Goal: Transaction & Acquisition: Purchase product/service

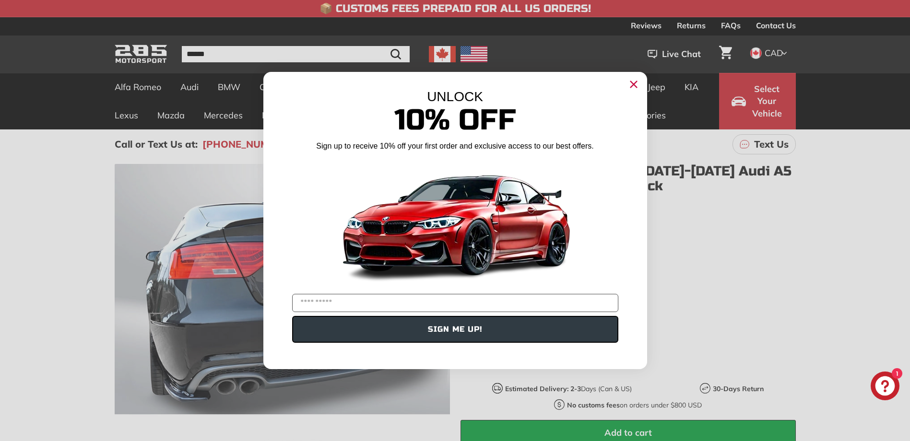
click at [633, 79] on circle "Close dialog" at bounding box center [633, 84] width 14 height 14
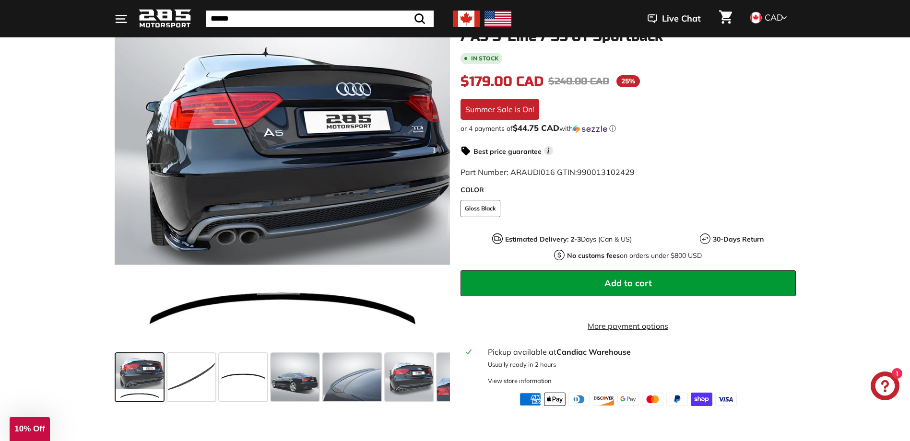
scroll to position [240, 0]
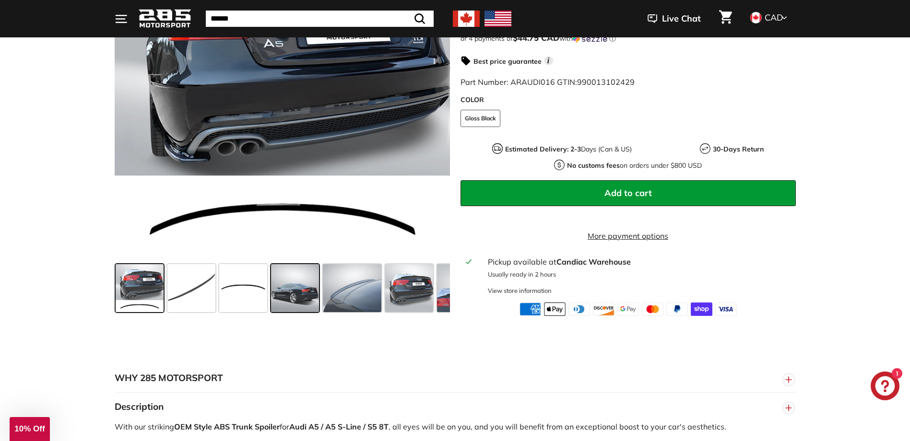
click at [301, 304] on span at bounding box center [295, 288] width 48 height 48
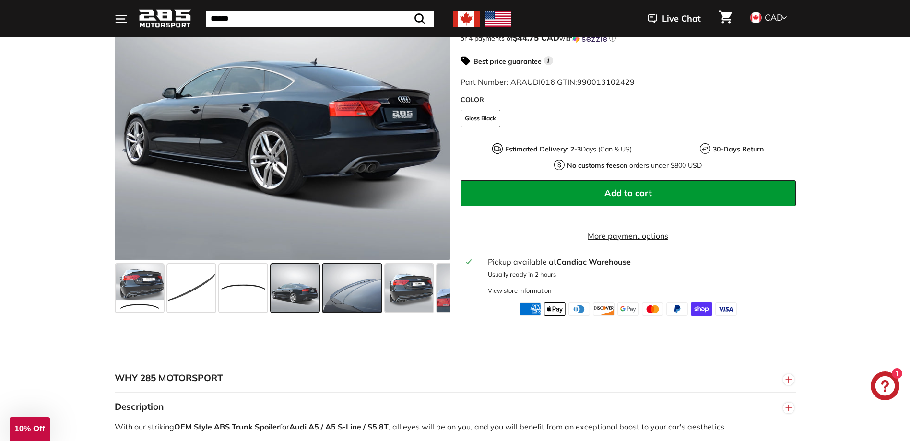
click at [352, 295] on span at bounding box center [352, 288] width 58 height 48
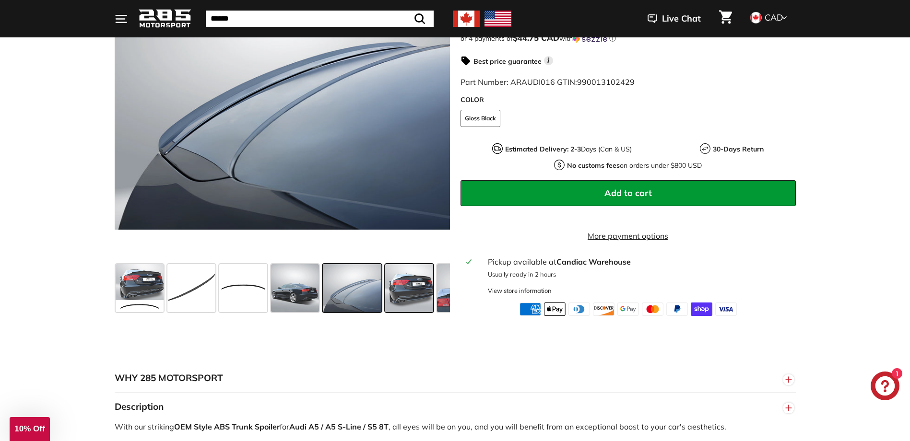
click at [404, 304] on span at bounding box center [409, 288] width 48 height 48
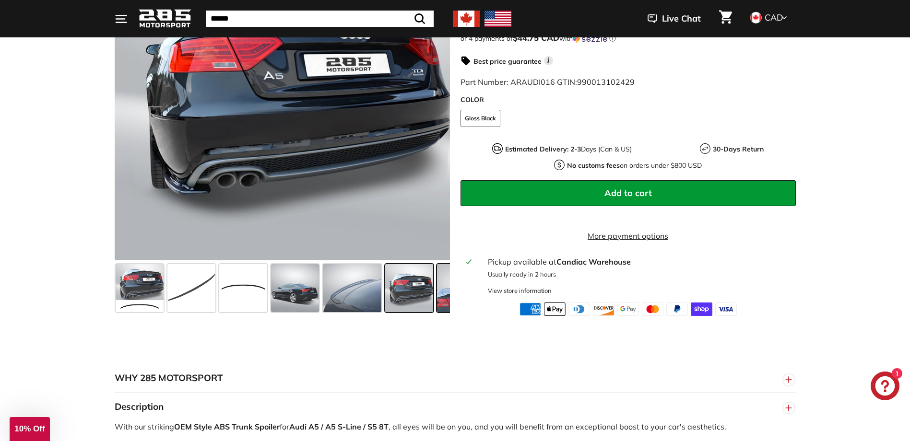
click at [443, 296] on span at bounding box center [465, 288] width 57 height 48
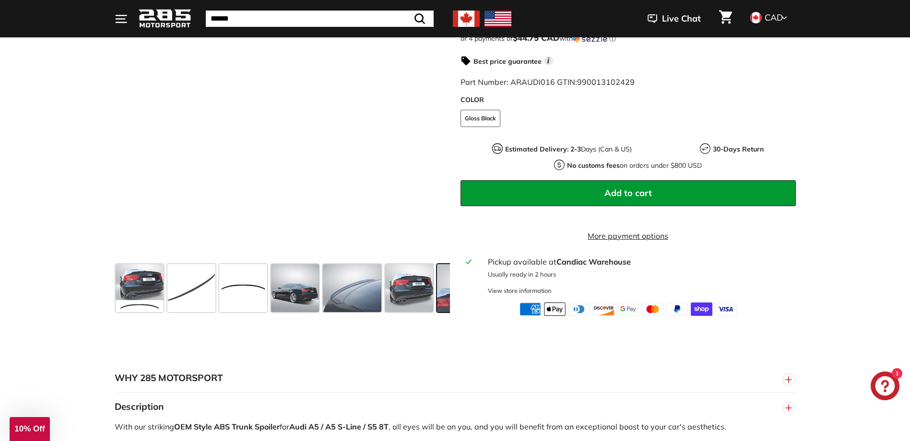
scroll to position [0, 97]
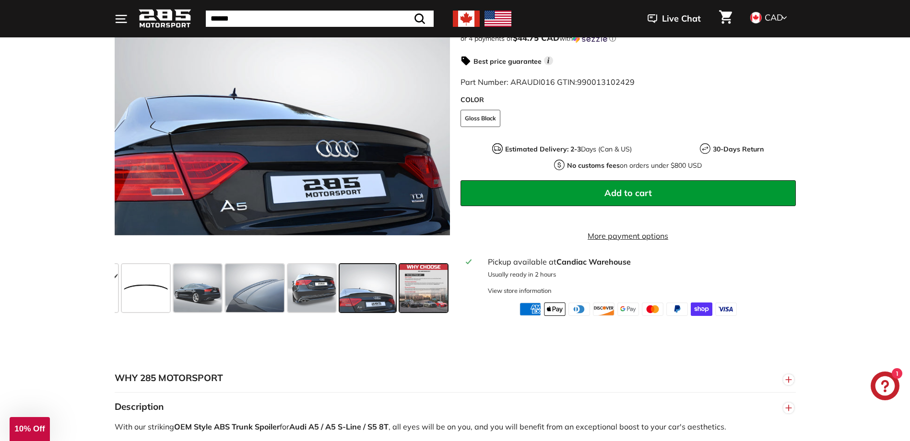
click at [426, 292] on span at bounding box center [423, 288] width 48 height 48
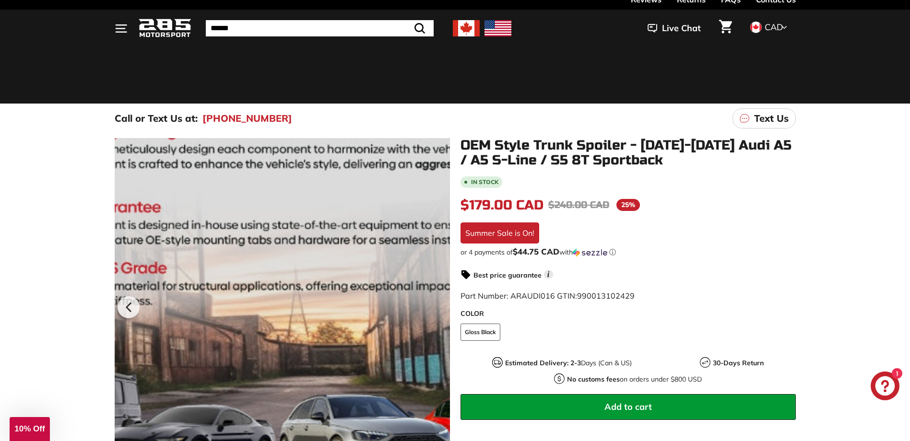
scroll to position [0, 0]
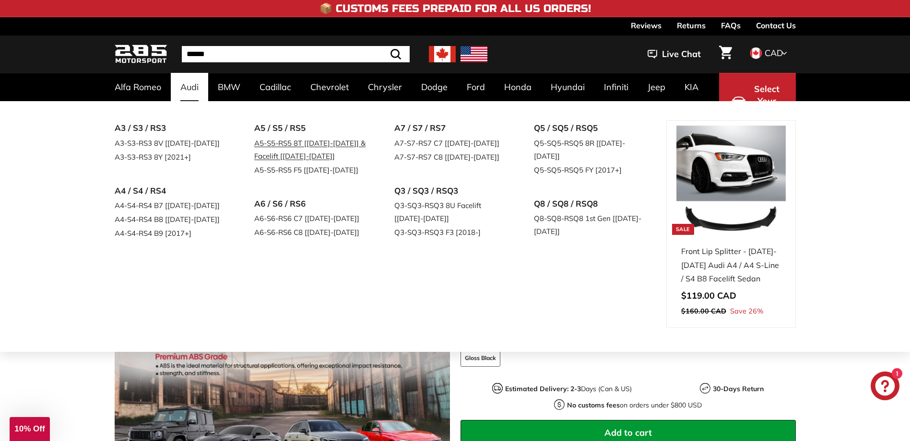
click at [287, 143] on link "A5-S5-RS5 8T [[DATE]-[DATE]] & Facelift [[DATE]-[DATE]]" at bounding box center [310, 149] width 113 height 27
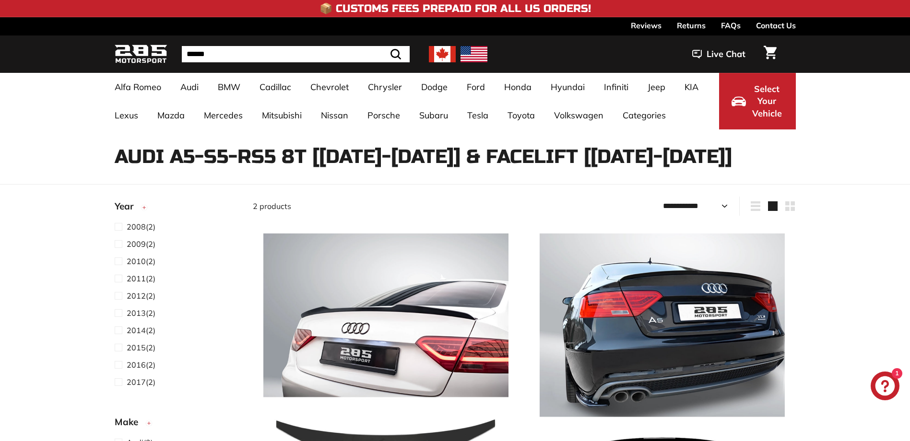
select select "**********"
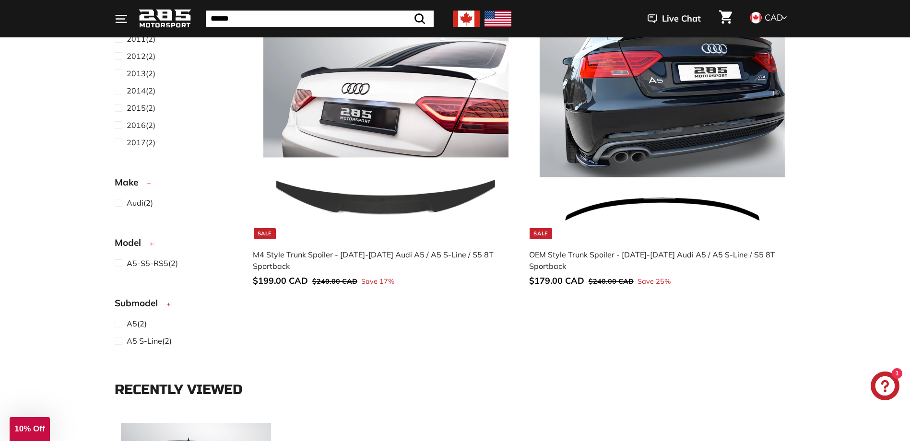
scroll to position [192, 0]
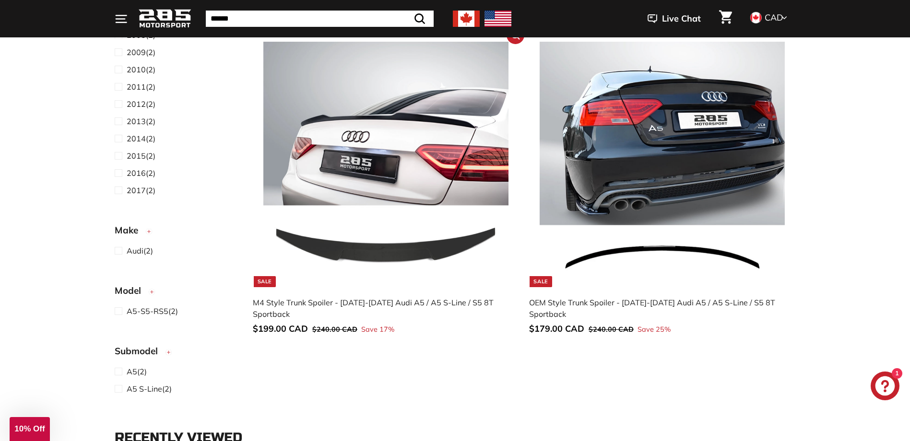
click at [348, 173] on img at bounding box center [385, 164] width 245 height 245
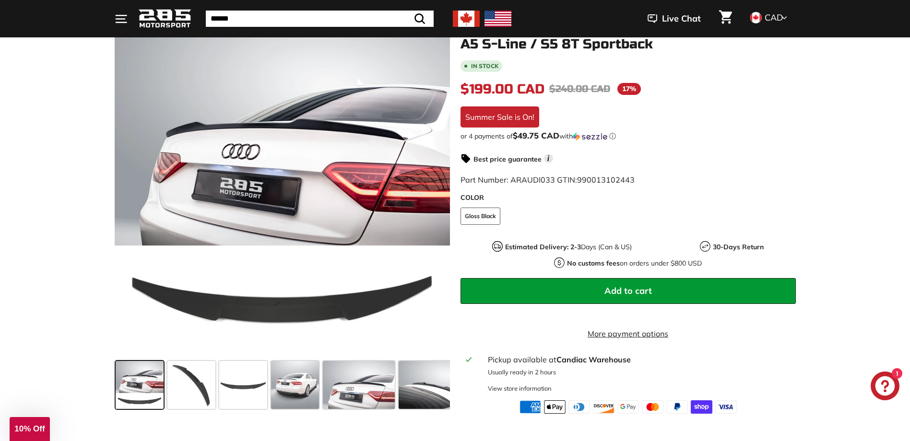
scroll to position [192, 0]
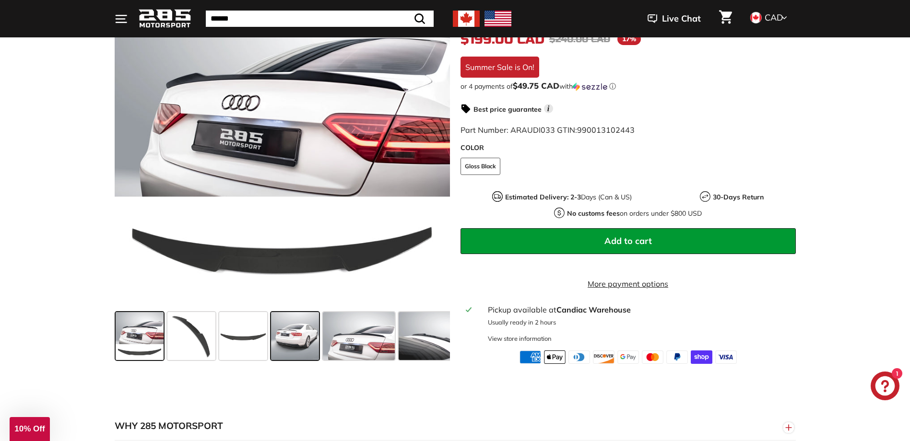
click at [298, 338] on span at bounding box center [295, 336] width 48 height 48
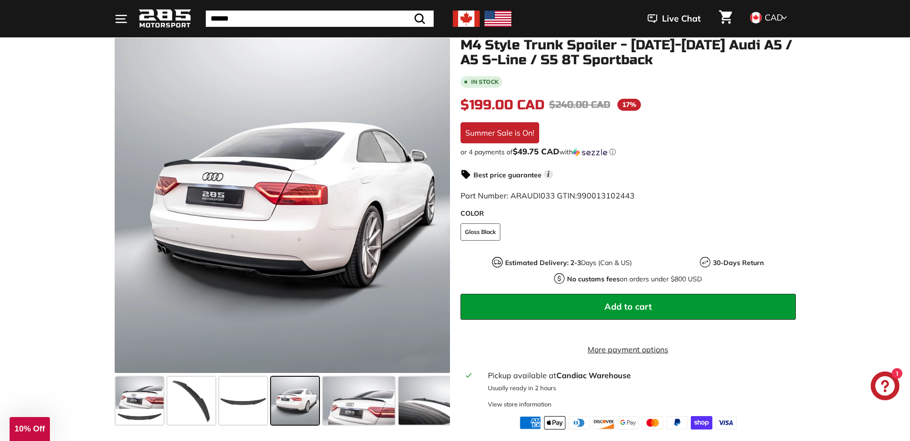
scroll to position [48, 0]
